Goal: Task Accomplishment & Management: Use online tool/utility

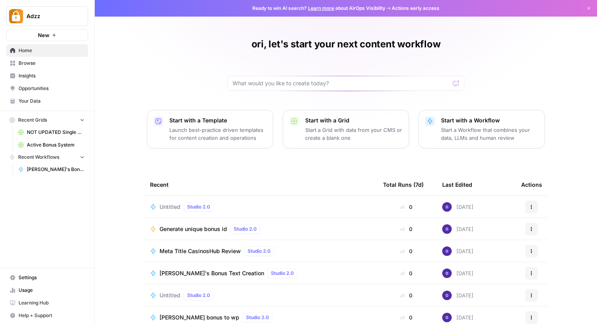
click at [54, 143] on span "Active Bonus System" at bounding box center [56, 144] width 58 height 7
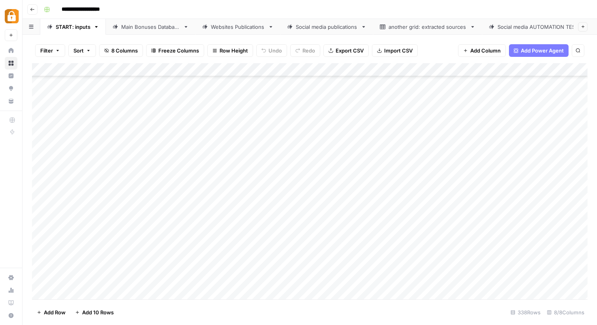
scroll to position [157, 0]
click at [355, 5] on div "**********" at bounding box center [315, 9] width 548 height 13
click at [584, 26] on icon "button" at bounding box center [583, 26] width 4 height 4
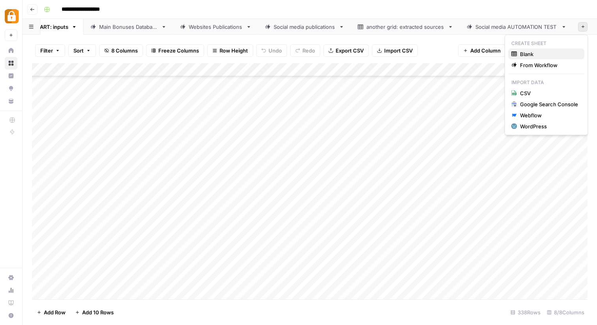
click at [534, 52] on span "Blank" at bounding box center [549, 54] width 58 height 8
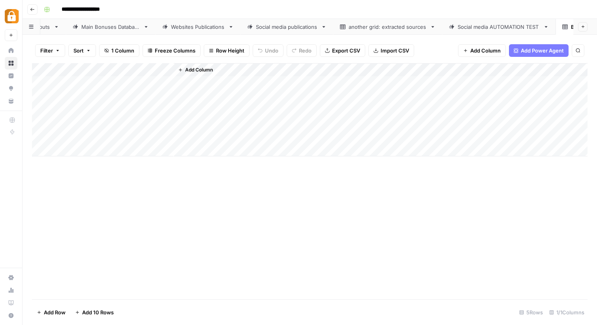
scroll to position [0, 69]
click at [548, 26] on div "Blank" at bounding box center [551, 27] width 13 height 8
type input "*"
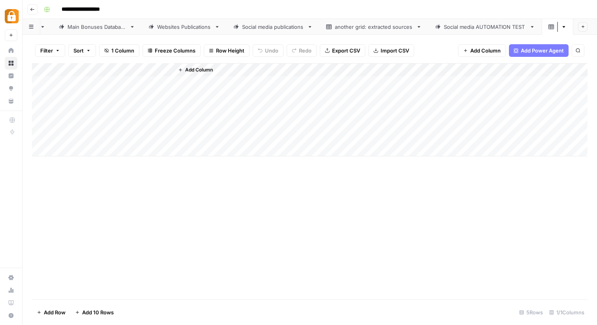
scroll to position [0, 57]
type input "**********"
click at [357, 159] on div "Add Column" at bounding box center [310, 181] width 556 height 236
click at [86, 70] on div "Add Column" at bounding box center [310, 109] width 556 height 93
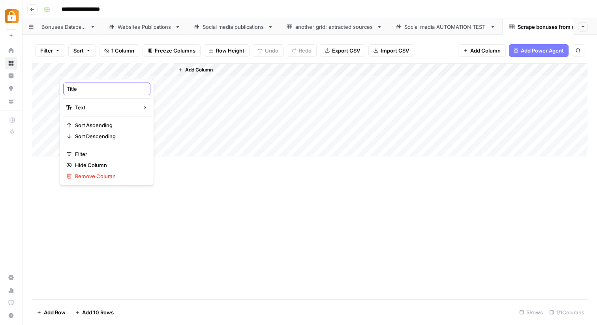
click at [82, 90] on input "Title" at bounding box center [107, 89] width 80 height 8
type input "Brand"
click at [159, 208] on div "Add Column" at bounding box center [310, 181] width 556 height 236
click at [195, 70] on span "Add Column" at bounding box center [199, 69] width 28 height 7
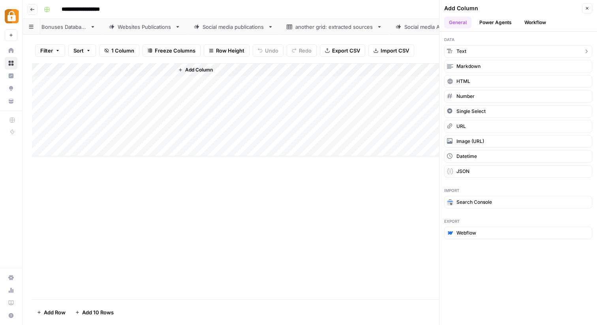
click at [465, 53] on span "Text" at bounding box center [461, 51] width 10 height 7
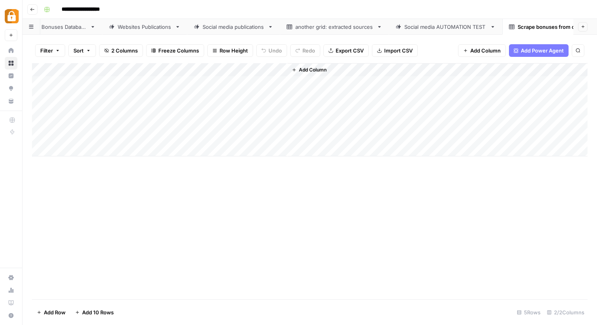
click at [215, 73] on div "Add Column" at bounding box center [310, 109] width 556 height 93
click at [205, 87] on input "New Column" at bounding box center [220, 89] width 80 height 8
type input "Target site"
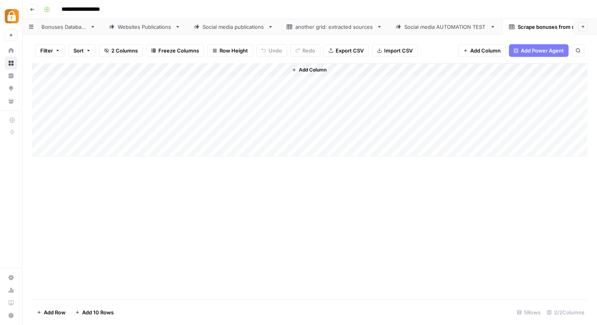
click at [256, 215] on div "Add Column" at bounding box center [310, 181] width 556 height 236
click at [215, 229] on div "Add Column" at bounding box center [310, 181] width 556 height 236
click at [145, 79] on div "Add Column" at bounding box center [310, 109] width 556 height 93
type textarea "***"
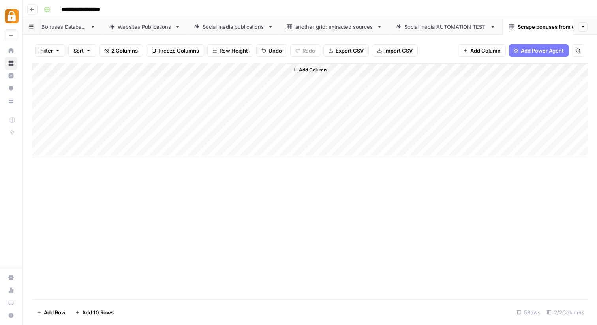
click at [247, 84] on div "Add Column" at bounding box center [310, 109] width 556 height 93
type textarea "**********"
click at [314, 82] on div "Add Column" at bounding box center [437, 109] width 300 height 93
click at [304, 69] on span "Add Column" at bounding box center [313, 69] width 28 height 7
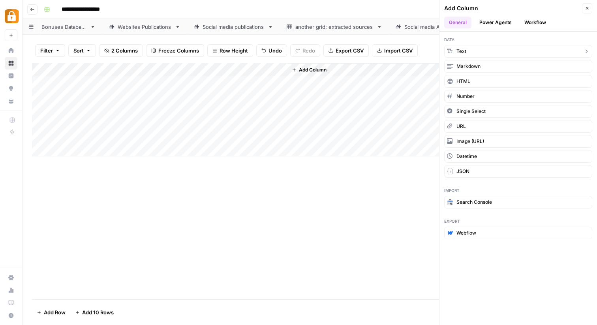
click at [464, 51] on span "Text" at bounding box center [461, 51] width 10 height 7
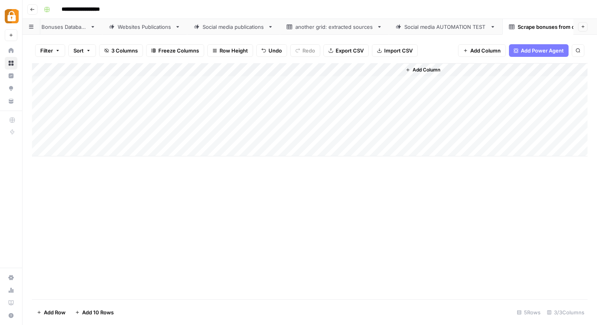
click at [313, 72] on div "Add Column" at bounding box center [310, 109] width 556 height 93
click at [316, 91] on input "New Column" at bounding box center [334, 89] width 80 height 8
type input "generate bonuses"
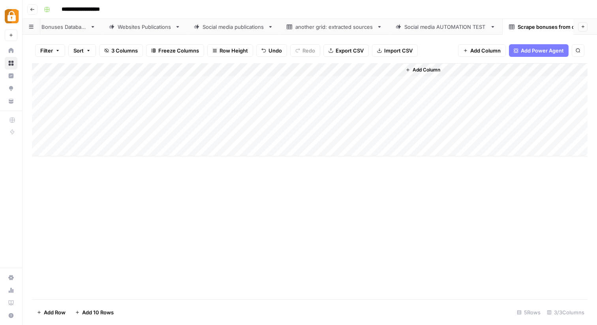
click at [325, 284] on div "Add Column" at bounding box center [310, 181] width 556 height 236
click at [315, 85] on div "Add Column" at bounding box center [310, 109] width 556 height 93
click at [78, 79] on div "Add Column" at bounding box center [310, 109] width 556 height 93
click at [192, 84] on div "Add Column" at bounding box center [310, 109] width 556 height 93
click at [305, 83] on div "Add Column" at bounding box center [310, 109] width 556 height 93
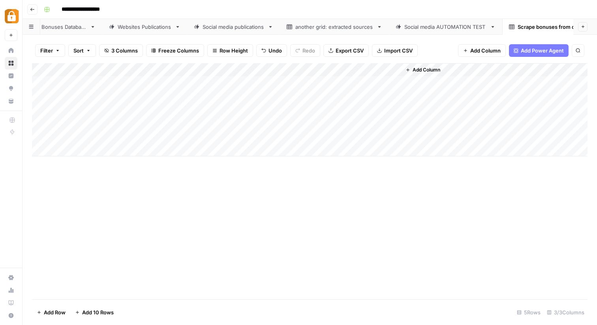
click at [394, 84] on div "Add Column" at bounding box center [310, 109] width 556 height 93
click at [358, 201] on div "Add Column" at bounding box center [310, 181] width 556 height 236
click at [151, 26] on div "Websites Publications" at bounding box center [145, 27] width 54 height 8
click at [215, 288] on div "Add Column" at bounding box center [310, 181] width 556 height 236
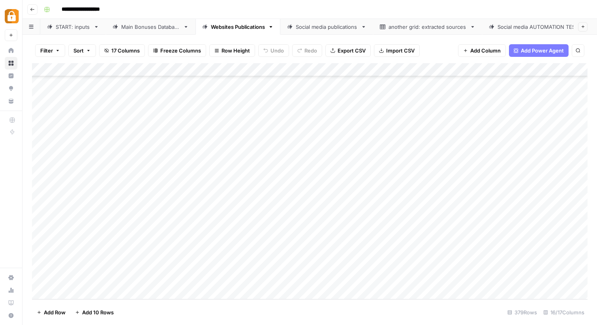
scroll to position [4891, 0]
click at [435, 26] on div "another grid: extracted sources" at bounding box center [428, 27] width 78 height 8
click at [523, 26] on div "Social media AUTOMATION TEST" at bounding box center [539, 27] width 83 height 8
drag, startPoint x: 540, startPoint y: 25, endPoint x: 476, endPoint y: 25, distance: 64.0
click at [476, 25] on div "START: inputs Main Bonuses Database Websites Publications Social media publicat…" at bounding box center [310, 27] width 575 height 16
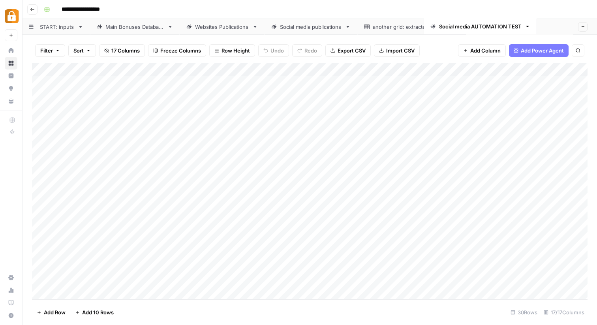
scroll to position [0, 16]
click at [394, 25] on div "another grid: extracted sources" at bounding box center [412, 27] width 78 height 8
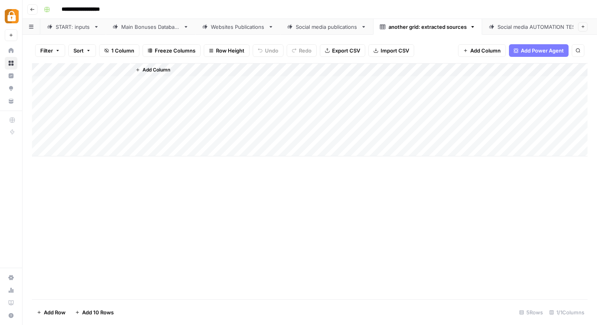
click at [526, 31] on link "Social media AUTOMATION TEST" at bounding box center [538, 27] width 113 height 16
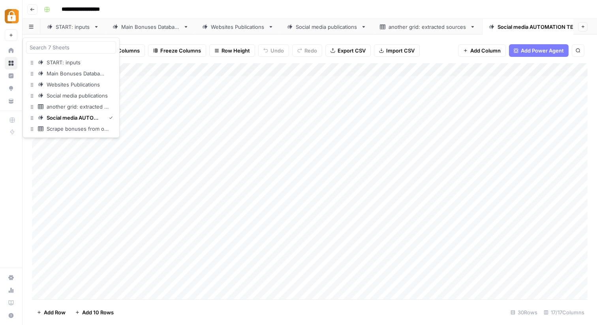
click at [28, 26] on button "button" at bounding box center [32, 26] width 18 height 15
click at [53, 128] on div "Scrape bonuses from our sites" at bounding box center [78, 129] width 63 height 8
click at [30, 24] on button "button" at bounding box center [32, 26] width 18 height 15
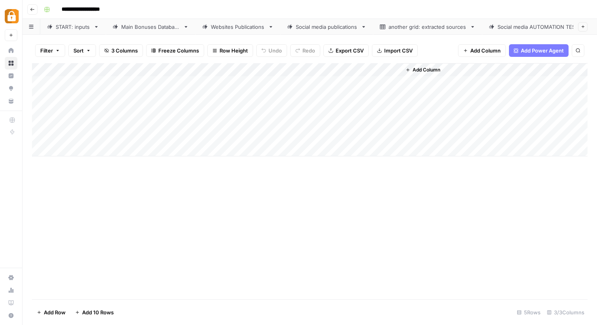
click at [65, 23] on div "START: inputs" at bounding box center [73, 27] width 35 height 8
click at [541, 29] on div "Social media AUTOMATION TEST" at bounding box center [539, 27] width 83 height 8
click at [63, 26] on div "START: inputs" at bounding box center [73, 27] width 35 height 8
click at [214, 78] on div "Add Column" at bounding box center [310, 181] width 556 height 236
